Goal: Navigation & Orientation: Find specific page/section

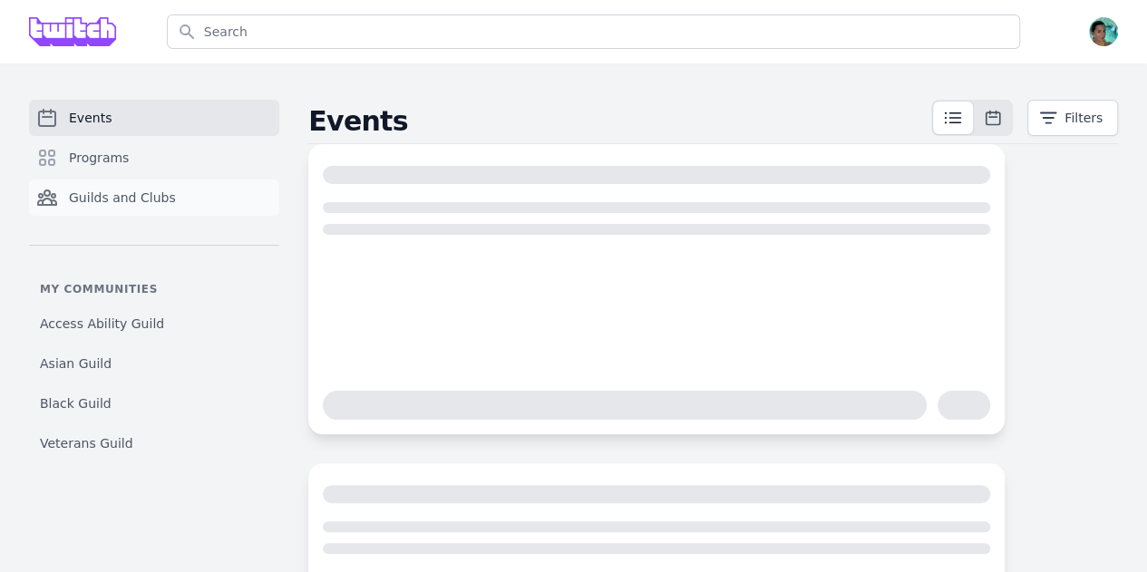
click at [105, 190] on span "Guilds and Clubs" at bounding box center [122, 198] width 107 height 18
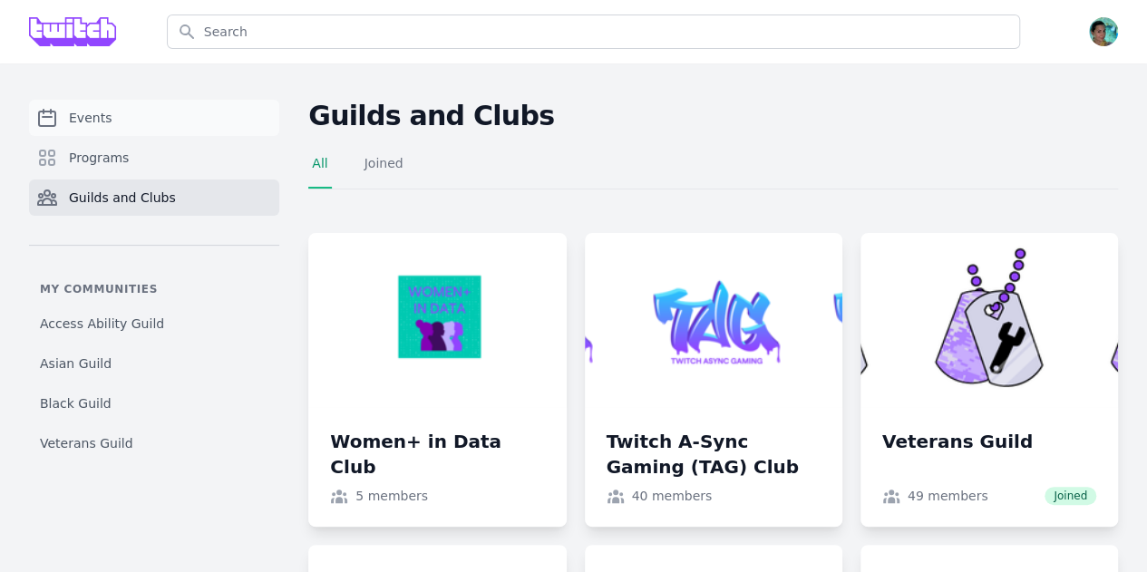
click at [130, 126] on link "Events" at bounding box center [154, 118] width 250 height 36
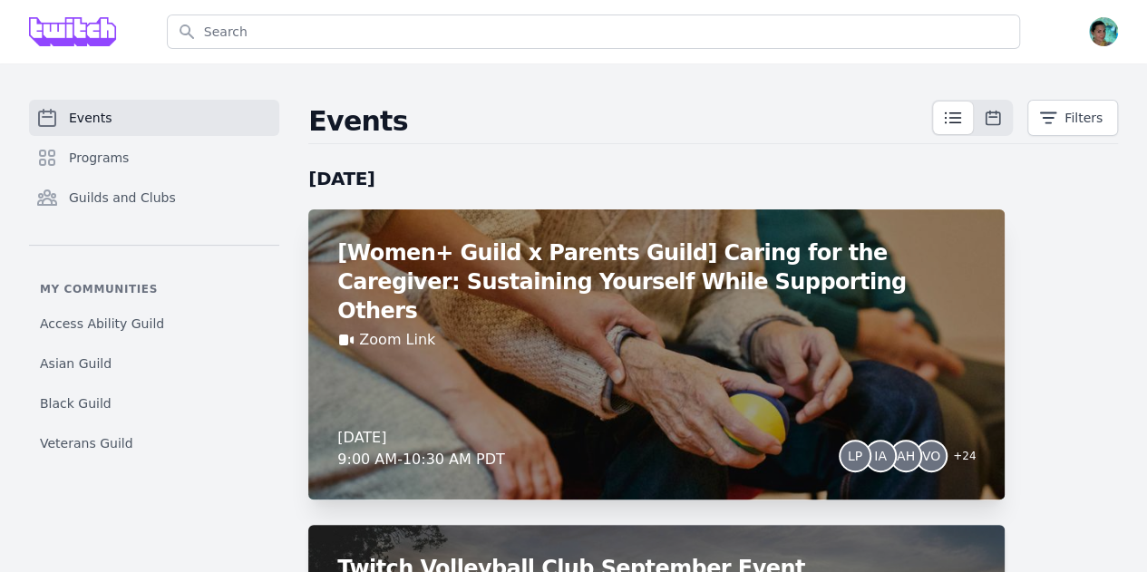
click at [625, 329] on div "Zoom Link" at bounding box center [656, 340] width 638 height 22
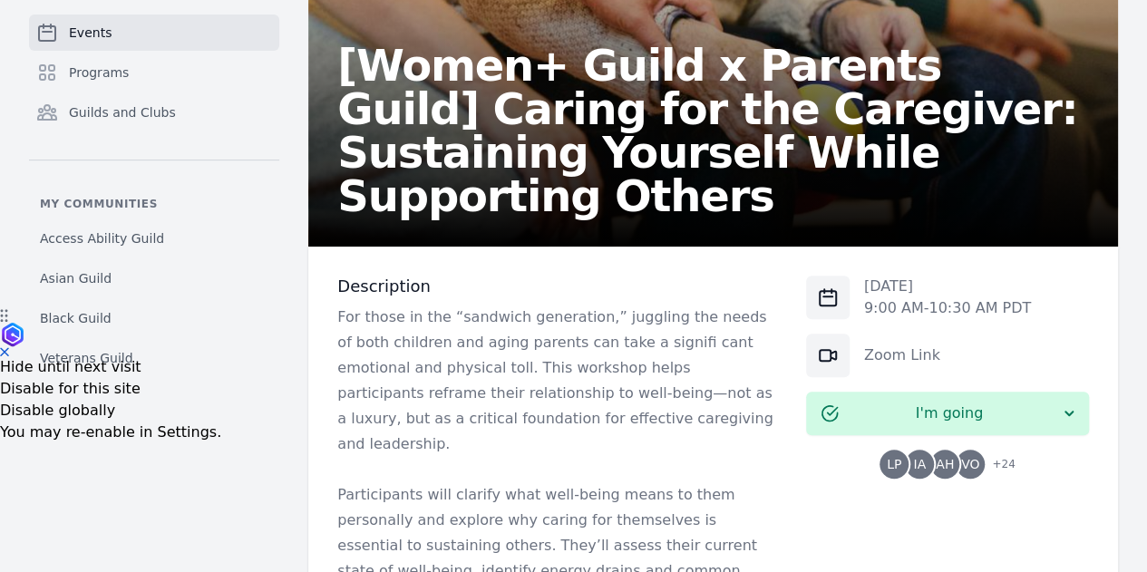
scroll to position [272, 0]
